Goal: Task Accomplishment & Management: Manage account settings

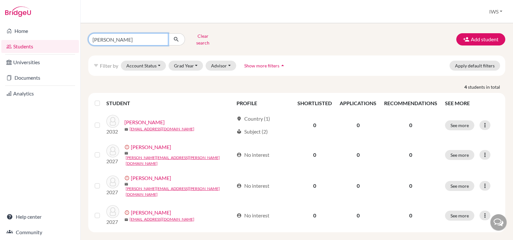
click at [159, 37] on input "peter" at bounding box center [128, 39] width 80 height 12
type input "p"
paste input "Adrian Esquivel"
type input "Adrian Esquivel"
click button "submit" at bounding box center [176, 39] width 17 height 12
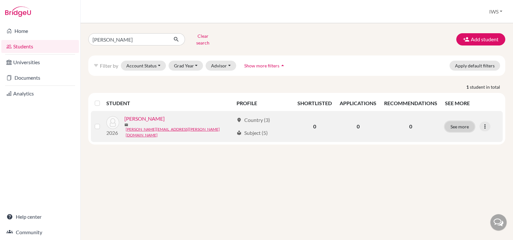
click at [459, 122] on button "See more" at bounding box center [459, 126] width 29 height 10
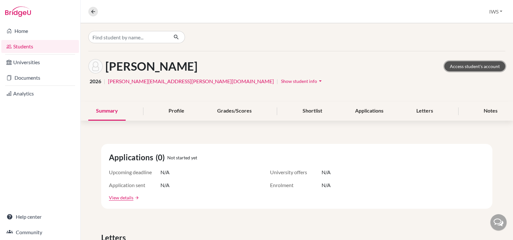
click at [489, 65] on link "Access student's account" at bounding box center [474, 66] width 61 height 10
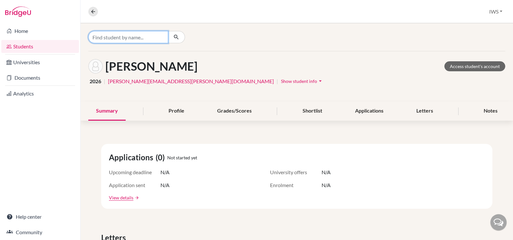
click at [146, 39] on input "Find student by name..." at bounding box center [128, 37] width 80 height 12
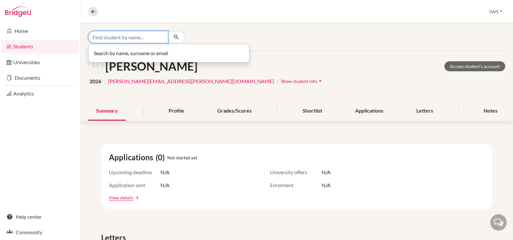
paste input "Arison Biba"
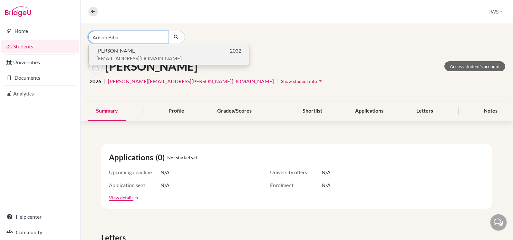
type input "Arison Biba"
click at [135, 57] on span "albabiba18@gmail.com" at bounding box center [138, 58] width 85 height 8
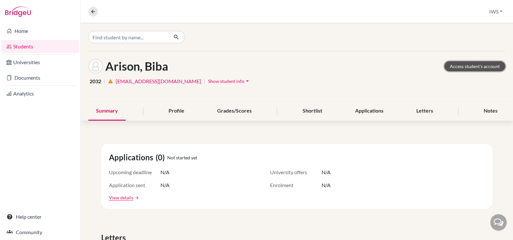
click at [464, 64] on link "Access student's account" at bounding box center [474, 66] width 61 height 10
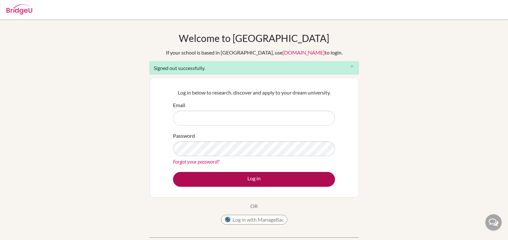
type input "success@iwschool.co.uk"
click at [256, 181] on button "Log in" at bounding box center [254, 179] width 162 height 15
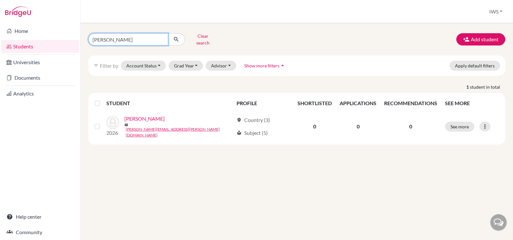
drag, startPoint x: 132, startPoint y: 41, endPoint x: 83, endPoint y: 37, distance: 49.1
click at [83, 37] on div "Adrian Esquivel Clear search Add student filter_list Filter by Account Status A…" at bounding box center [297, 131] width 432 height 217
paste input "Chayathip Chantaplaboon"
type input "Chayathip Chantaplaboon"
click button "submit" at bounding box center [176, 39] width 17 height 12
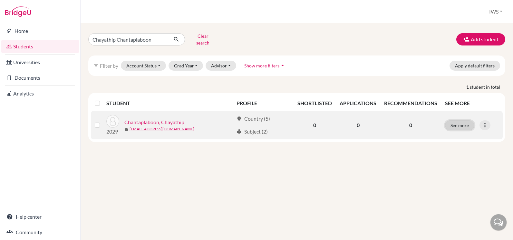
click at [458, 121] on button "See more" at bounding box center [459, 125] width 29 height 10
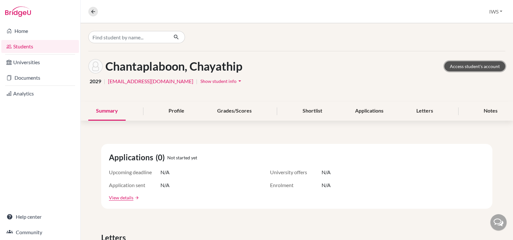
click at [471, 66] on link "Access student's account" at bounding box center [474, 66] width 61 height 10
click at [95, 12] on icon at bounding box center [93, 12] width 6 height 6
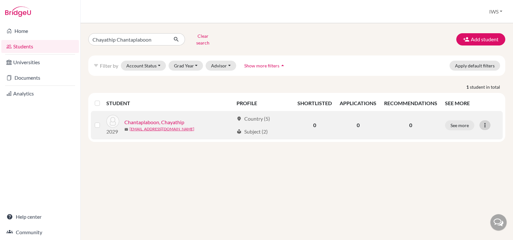
click at [484, 122] on icon at bounding box center [485, 125] width 6 height 6
click at [469, 145] on button "Send Message" at bounding box center [456, 149] width 51 height 10
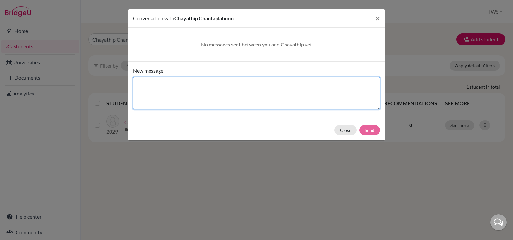
click at [260, 96] on textarea "New message" at bounding box center [256, 93] width 247 height 32
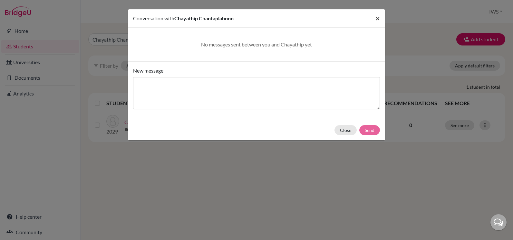
click at [376, 21] on span "×" at bounding box center [377, 18] width 5 height 9
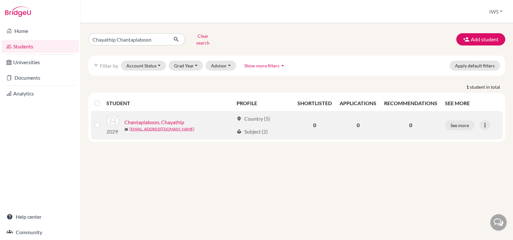
click at [167, 118] on link "Chantaplaboon, Chayathip" at bounding box center [154, 122] width 60 height 8
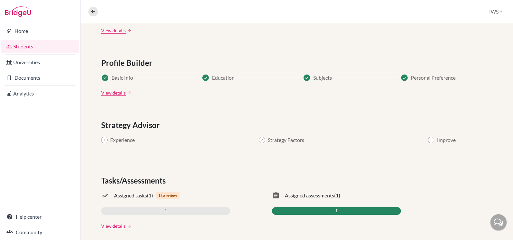
scroll to position [327, 0]
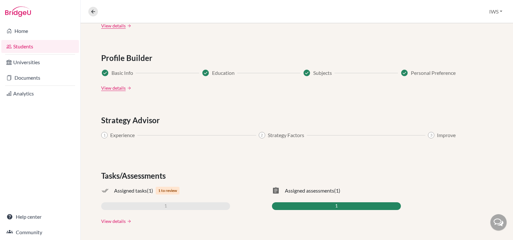
click at [119, 222] on link "View details" at bounding box center [113, 220] width 24 height 7
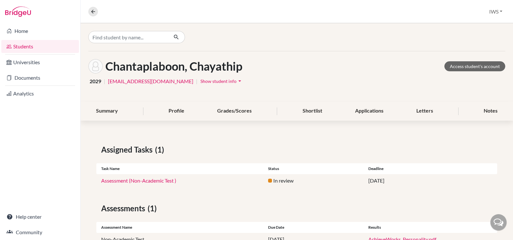
scroll to position [21, 0]
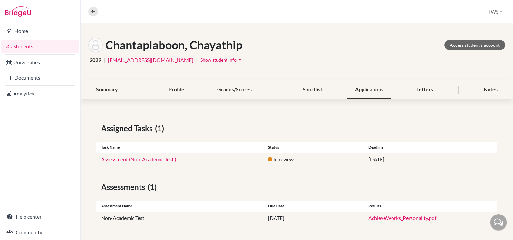
click at [366, 89] on div "Applications" at bounding box center [369, 89] width 44 height 19
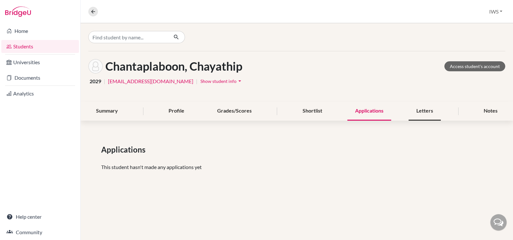
click at [413, 113] on div "Letters" at bounding box center [425, 110] width 32 height 19
click at [111, 116] on div "Summary" at bounding box center [106, 110] width 37 height 19
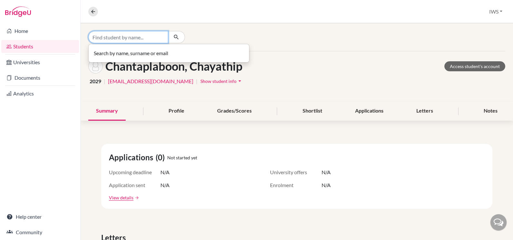
click at [133, 36] on input "Find student by name..." at bounding box center [128, 37] width 80 height 12
paste input "[PERSON_NAME] [PERSON_NAME]"
drag, startPoint x: 120, startPoint y: 38, endPoint x: 223, endPoint y: 39, distance: 102.5
click at [223, 39] on div "Christopher Kirkpatrick Stead No students match your search" at bounding box center [157, 37] width 139 height 12
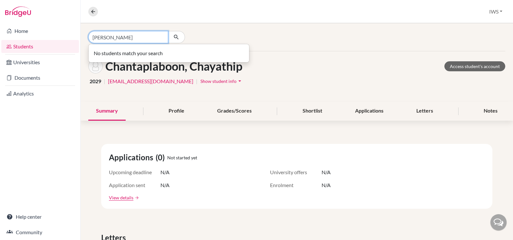
scroll to position [0, 0]
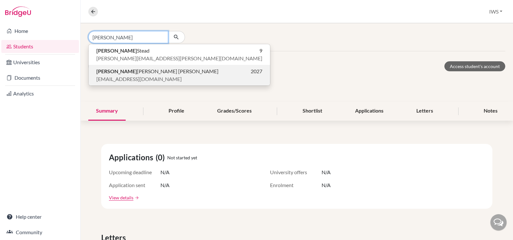
type input "[PERSON_NAME]"
click at [182, 75] on p "[EMAIL_ADDRESS][DOMAIN_NAME]" at bounding box center [179, 79] width 166 height 8
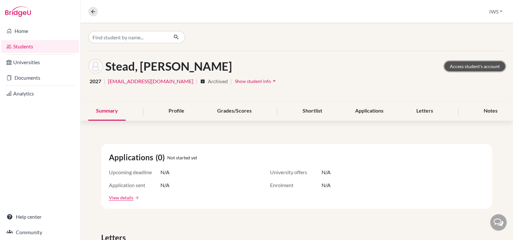
click at [453, 68] on link "Access student's account" at bounding box center [474, 66] width 61 height 10
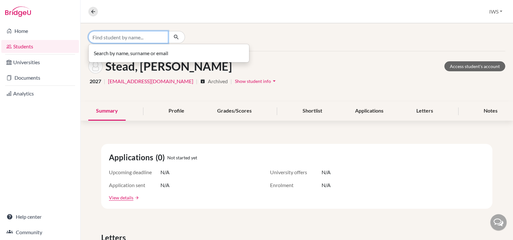
click at [153, 39] on input "Find student by name..." at bounding box center [128, 37] width 80 height 12
paste input "[PERSON_NAME] [PERSON_NAME]"
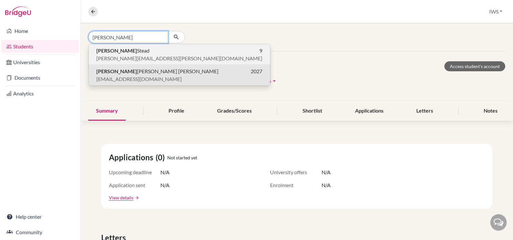
type input "[PERSON_NAME]"
click at [151, 50] on p "[PERSON_NAME] 9" at bounding box center [179, 51] width 166 height 8
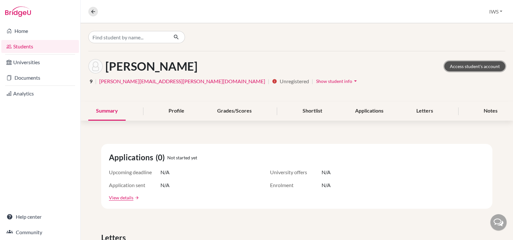
click at [481, 70] on link "Access student's account" at bounding box center [474, 66] width 61 height 10
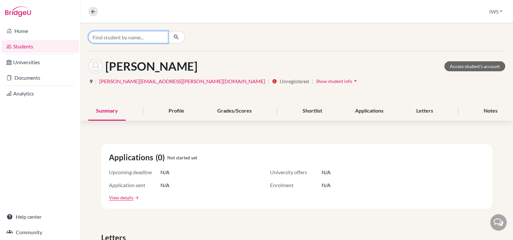
click at [105, 34] on input "Find student by name..." at bounding box center [128, 37] width 80 height 12
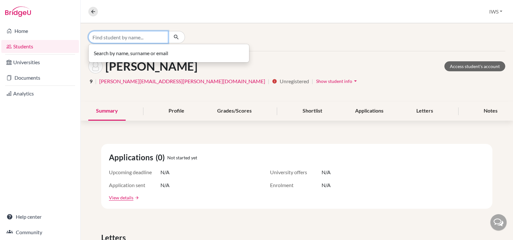
paste input "Chayathip Chantaplaboon"
drag, startPoint x: 151, startPoint y: 37, endPoint x: 116, endPoint y: 39, distance: 34.5
click at [116, 39] on input "Chayathip Chantaplaboon" at bounding box center [128, 37] width 80 height 12
type input "Chayathip"
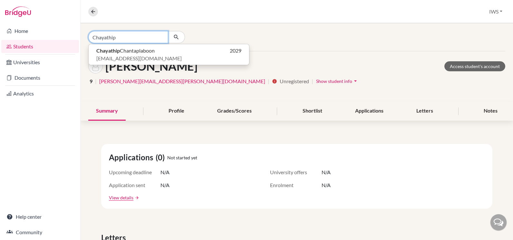
click at [162, 35] on input "Chayathip" at bounding box center [128, 37] width 80 height 12
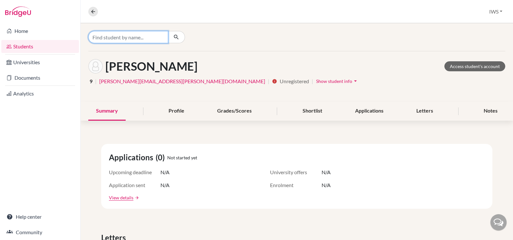
click at [132, 31] on input "Find student by name..." at bounding box center [128, 37] width 80 height 12
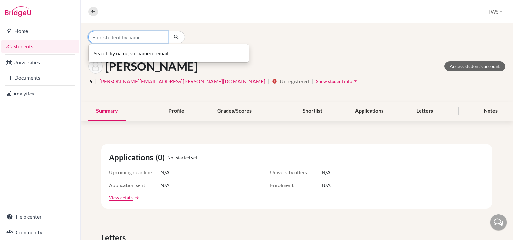
paste input "Ela Coskun"
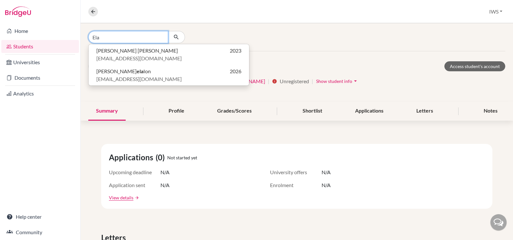
drag, startPoint x: 129, startPoint y: 39, endPoint x: 90, endPoint y: 40, distance: 39.0
click at [90, 40] on input "Ela" at bounding box center [128, 37] width 80 height 12
paste input "Khadija Jamal"
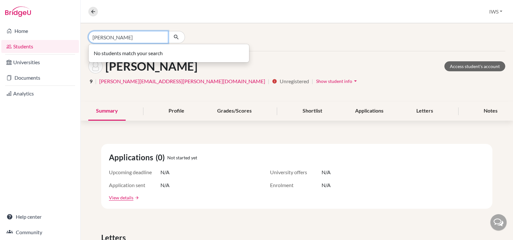
drag, startPoint x: 120, startPoint y: 33, endPoint x: 80, endPoint y: 37, distance: 39.8
click at [80, 37] on div "Home Students Universities Documents Analytics Help center Community Overview S…" at bounding box center [256, 120] width 513 height 240
paste input "Levi Becerr"
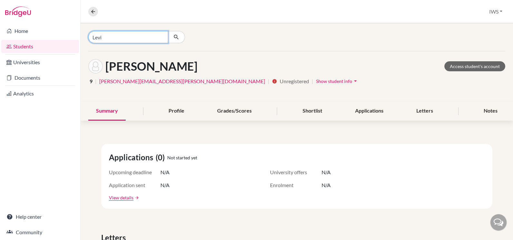
click at [157, 36] on input "Levi" at bounding box center [128, 37] width 80 height 12
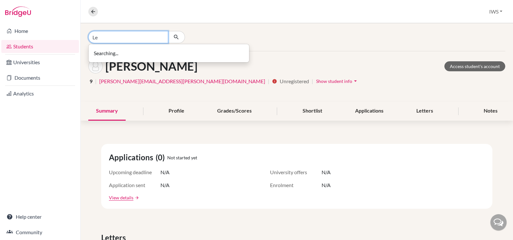
type input "L"
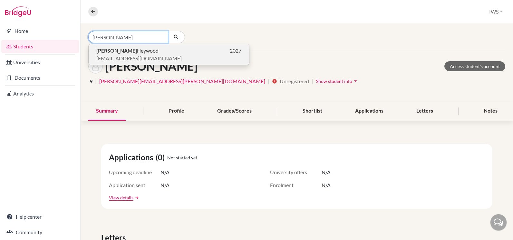
type input "logan"
click at [147, 54] on p "Logan Heywood 2027" at bounding box center [168, 51] width 145 height 8
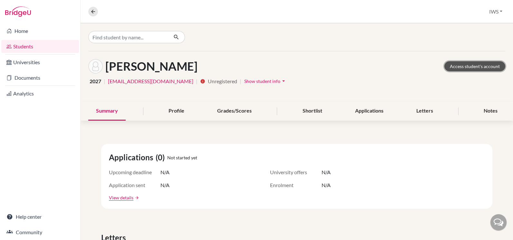
click at [457, 63] on link "Access student's account" at bounding box center [474, 66] width 61 height 10
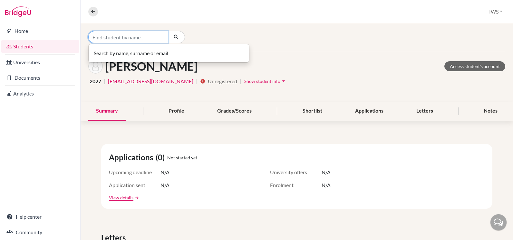
click at [146, 39] on input "Find student by name..." at bounding box center [128, 37] width 80 height 12
type input "maksim"
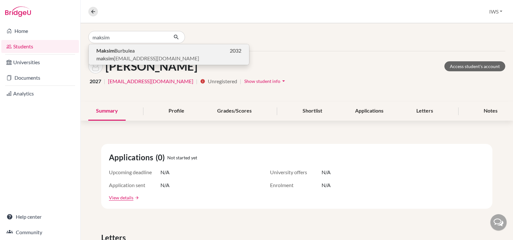
click at [141, 50] on p "Maksim Burbulea 2032" at bounding box center [168, 51] width 145 height 8
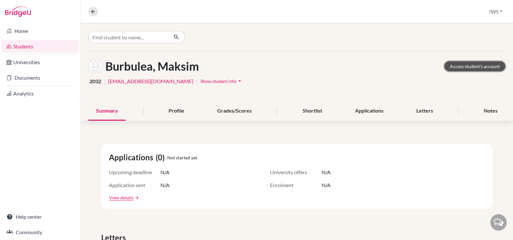
click at [459, 66] on link "Access student's account" at bounding box center [474, 66] width 61 height 10
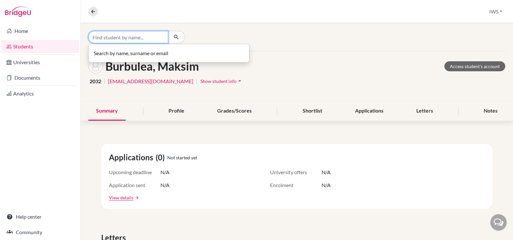
click at [109, 34] on input "Find student by name..." at bounding box center [128, 37] width 80 height 12
paste input "[PERSON_NAME]"
drag, startPoint x: 153, startPoint y: 40, endPoint x: 110, endPoint y: 37, distance: 42.9
click at [110, 37] on input "Marius Corina Agavriolae" at bounding box center [128, 37] width 80 height 12
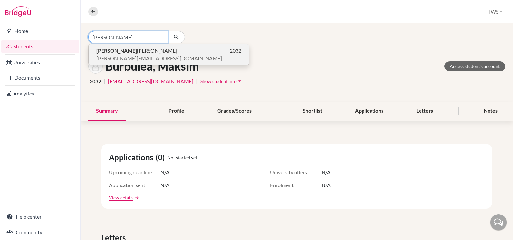
type input "Marius"
click at [116, 53] on span "Marius Mihai Agavriloaie" at bounding box center [136, 51] width 81 height 8
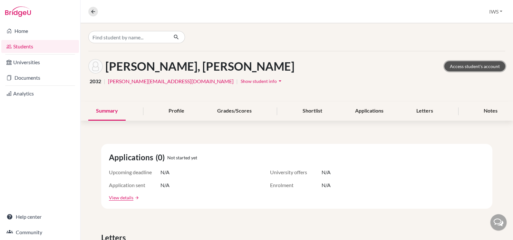
click at [458, 68] on link "Access student's account" at bounding box center [474, 66] width 61 height 10
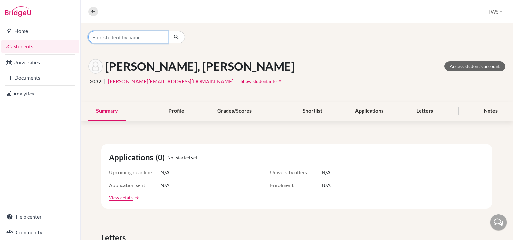
click at [123, 39] on input "Find student by name..." at bounding box center [128, 37] width 80 height 12
paste input "Momoka Wada"
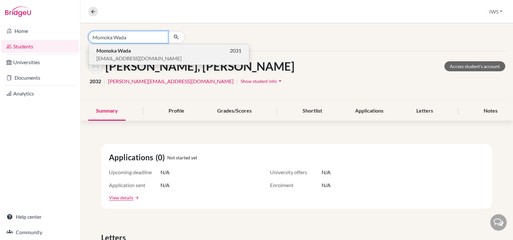
type input "Momoka Wada"
click at [123, 47] on span "Momoka Wada" at bounding box center [113, 51] width 34 height 8
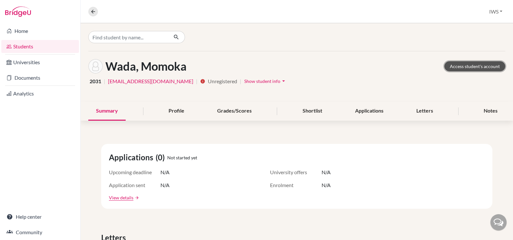
click at [461, 63] on link "Access student's account" at bounding box center [474, 66] width 61 height 10
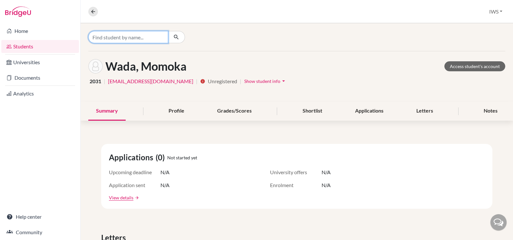
click at [141, 39] on input "Find student by name..." at bounding box center [128, 37] width 80 height 12
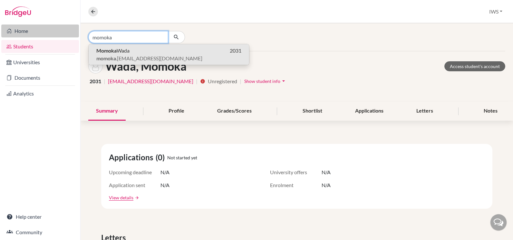
drag, startPoint x: 127, startPoint y: 38, endPoint x: 62, endPoint y: 33, distance: 65.3
click at [62, 33] on div "Home Students Universities Documents Analytics Help center Community Overview S…" at bounding box center [256, 120] width 513 height 240
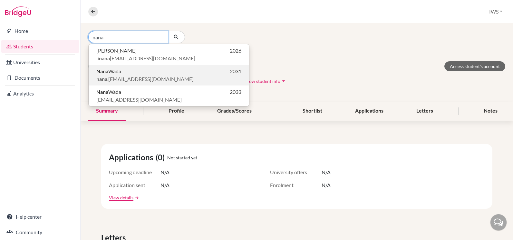
type input "nana"
click at [147, 76] on span "nana .wada@iwschool.co.uk" at bounding box center [144, 79] width 97 height 8
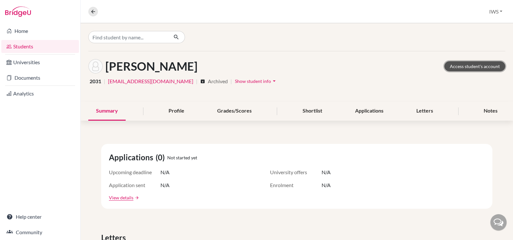
click at [470, 69] on link "Access student's account" at bounding box center [474, 66] width 61 height 10
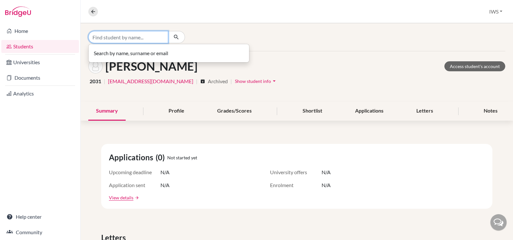
click at [127, 35] on input "Find student by name..." at bounding box center [128, 37] width 80 height 12
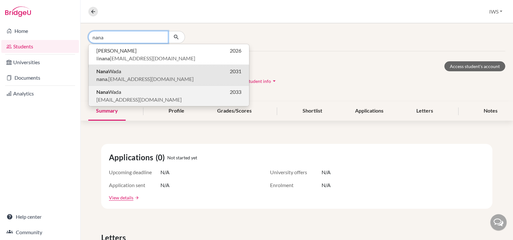
type input "nana"
click at [124, 95] on p "Nana Wada 2033" at bounding box center [168, 92] width 145 height 8
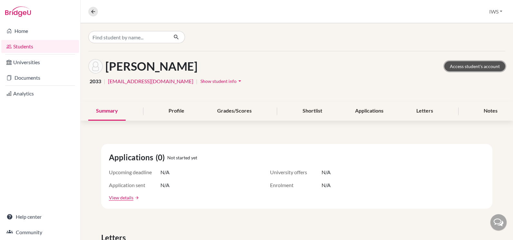
click at [456, 69] on link "Access student's account" at bounding box center [474, 66] width 61 height 10
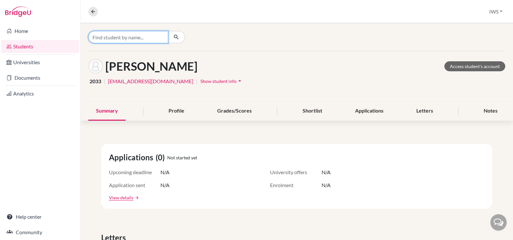
click at [115, 37] on input "Find student by name..." at bounding box center [128, 37] width 80 height 12
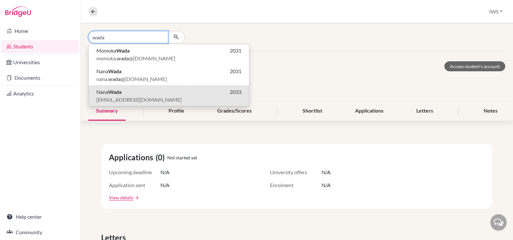
drag, startPoint x: 141, startPoint y: 38, endPoint x: 79, endPoint y: 38, distance: 62.2
click at [79, 38] on div "Home Students Universities Documents Analytics Help center Community Overview S…" at bounding box center [256, 120] width 513 height 240
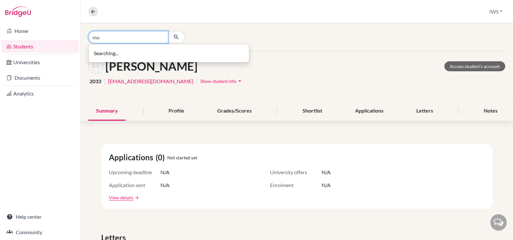
type input "m"
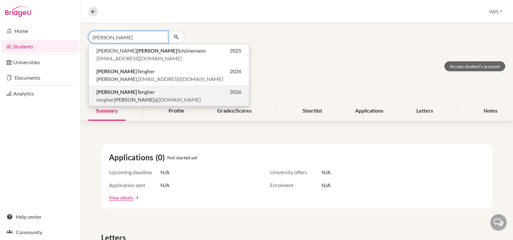
type input "stefan"
click at [148, 95] on p "Stefan Tengher 2026" at bounding box center [168, 92] width 145 height 8
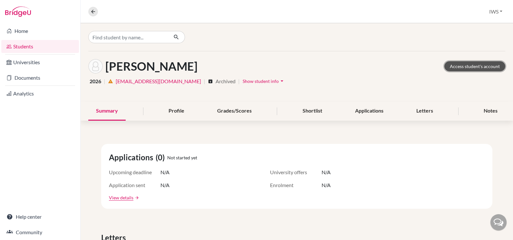
click at [454, 68] on link "Access student's account" at bounding box center [474, 66] width 61 height 10
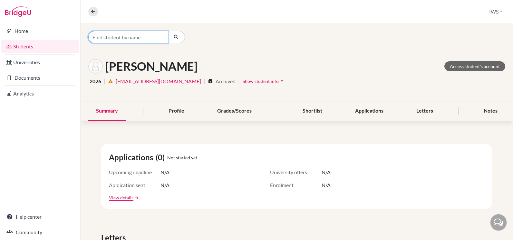
click at [113, 37] on input "Find student by name..." at bounding box center [128, 37] width 80 height 12
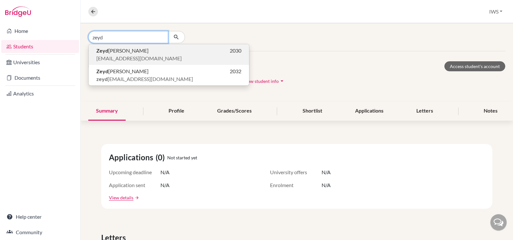
type input "zeyd"
click at [124, 58] on span "[EMAIL_ADDRESS][DOMAIN_NAME]" at bounding box center [138, 58] width 85 height 8
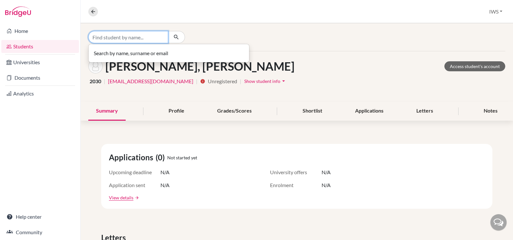
click at [125, 36] on input "Find student by name..." at bounding box center [128, 37] width 80 height 12
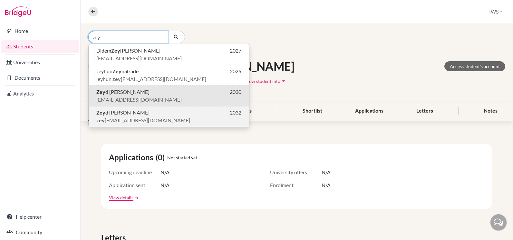
type input "zey"
click at [133, 115] on p "[PERSON_NAME] 2032" at bounding box center [168, 113] width 145 height 8
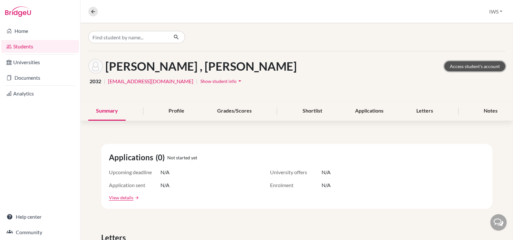
click at [460, 68] on link "Access student's account" at bounding box center [474, 66] width 61 height 10
